Goal: Task Accomplishment & Management: Manage account settings

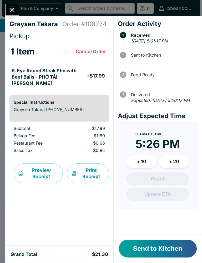
click at [151, 243] on button "Send to Kitchen" at bounding box center [158, 249] width 78 height 18
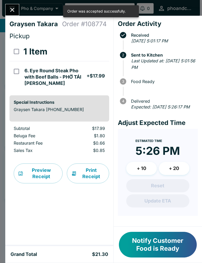
click at [15, 11] on icon "Close" at bounding box center [12, 9] width 7 height 7
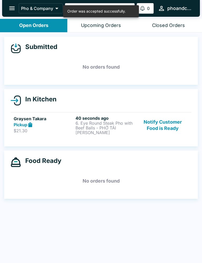
click at [83, 126] on p "6. Eye Round Steak Pho with Beef Balls - PHỞ TÁI [PERSON_NAME]" at bounding box center [105, 128] width 60 height 14
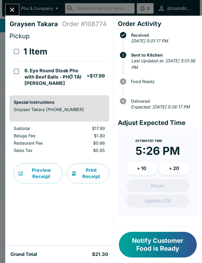
click at [8, 8] on button "Close" at bounding box center [12, 9] width 13 height 11
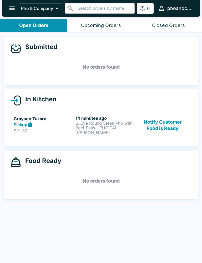
click at [107, 134] on link "Graysen Takara Pickup $21.30 14 minutes ago 6. Eye Round Steak Pho with Beef Ba…" at bounding box center [100, 125] width 181 height 26
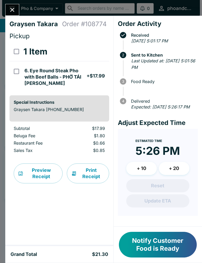
click at [14, 19] on div "Graysen Takara Order # 108774 Pickup 1 Item 6. Eye Round Steak Pho with Beef Ba…" at bounding box center [59, 131] width 108 height 231
click at [158, 250] on button "Notify Customer Food is Ready" at bounding box center [158, 245] width 78 height 26
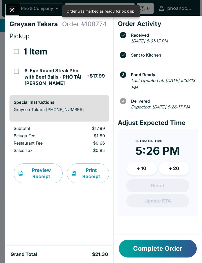
click at [135, 244] on button "Complete Order" at bounding box center [158, 249] width 78 height 18
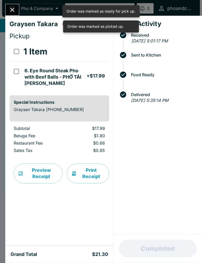
click at [16, 6] on icon "Close" at bounding box center [12, 9] width 7 height 7
